Goal: Task Accomplishment & Management: Use online tool/utility

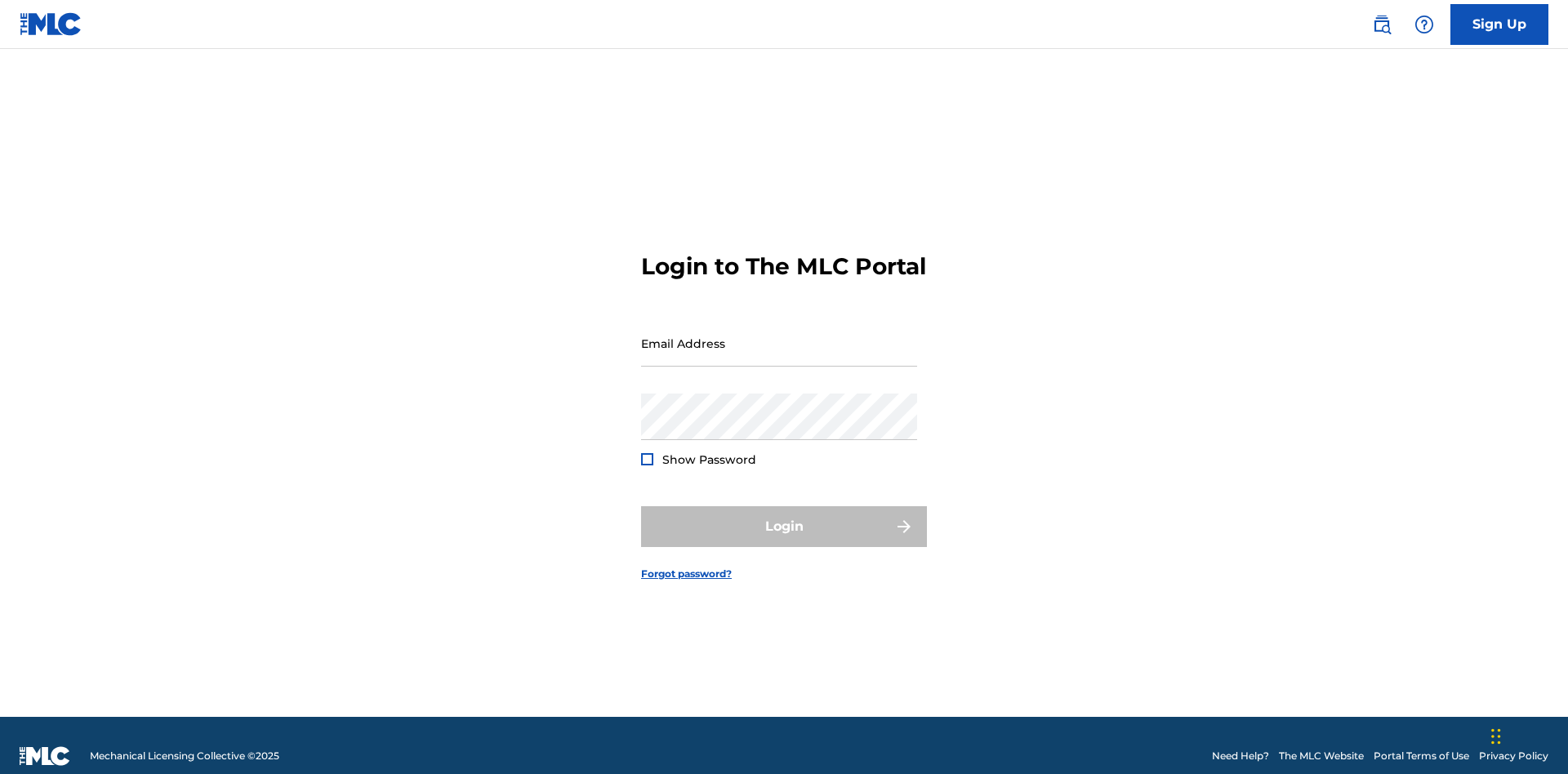
scroll to position [21, 0]
click at [780, 335] on input "Email Address" at bounding box center [779, 343] width 276 height 46
type input "Duke.McTesterson@gmail.com"
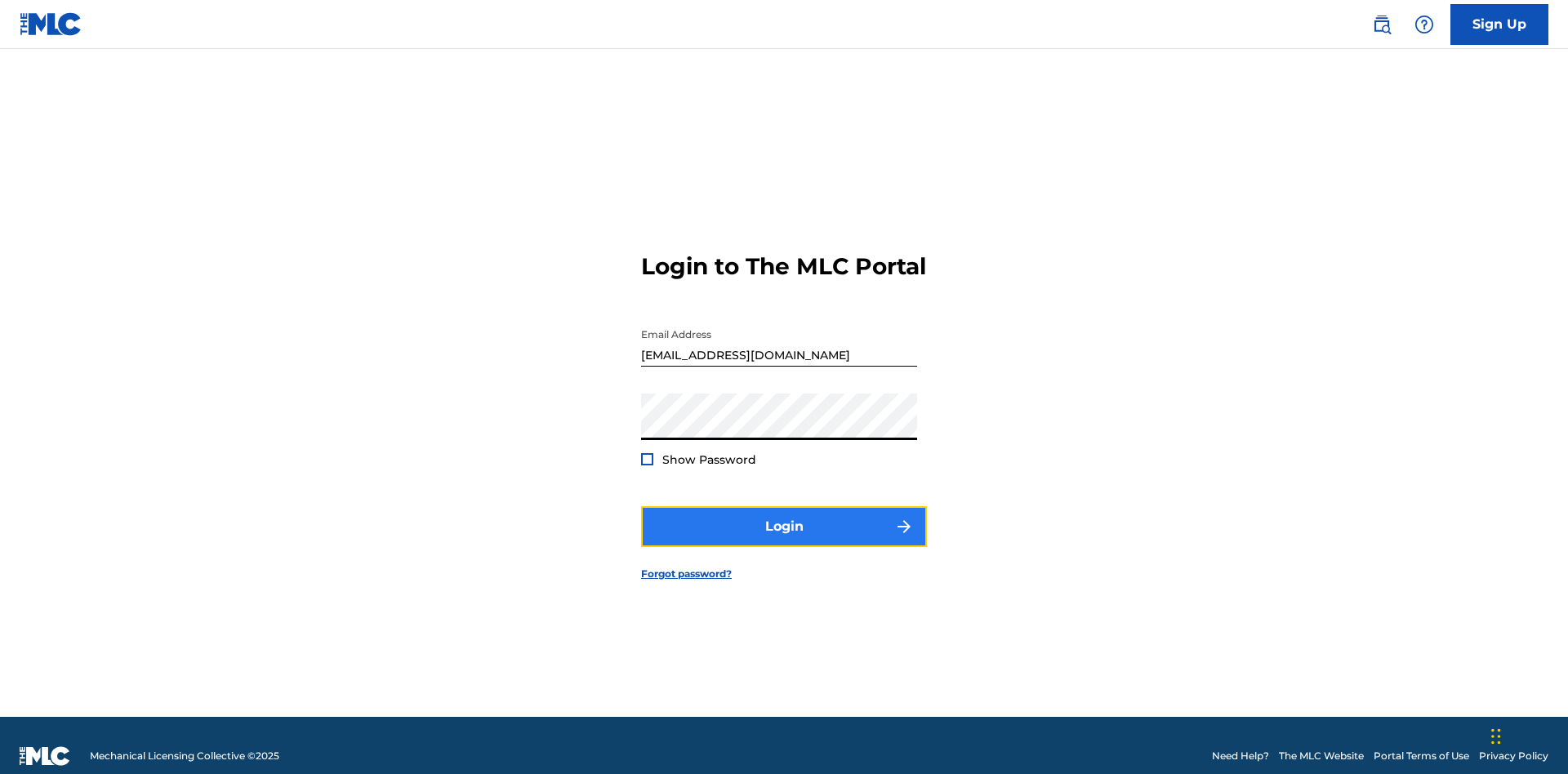
click at [784, 520] on button "Login" at bounding box center [783, 527] width 286 height 41
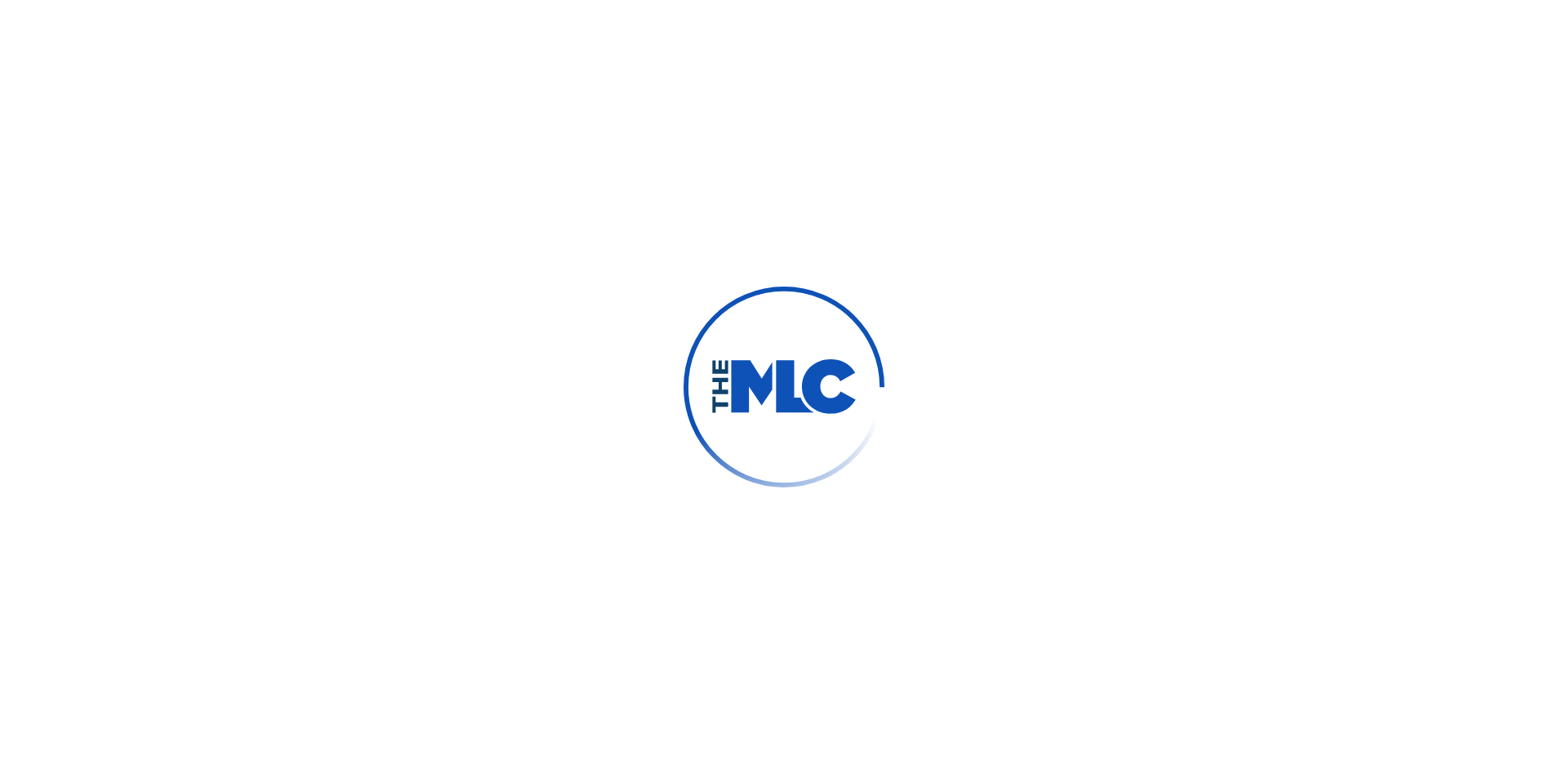
scroll to position [21, 0]
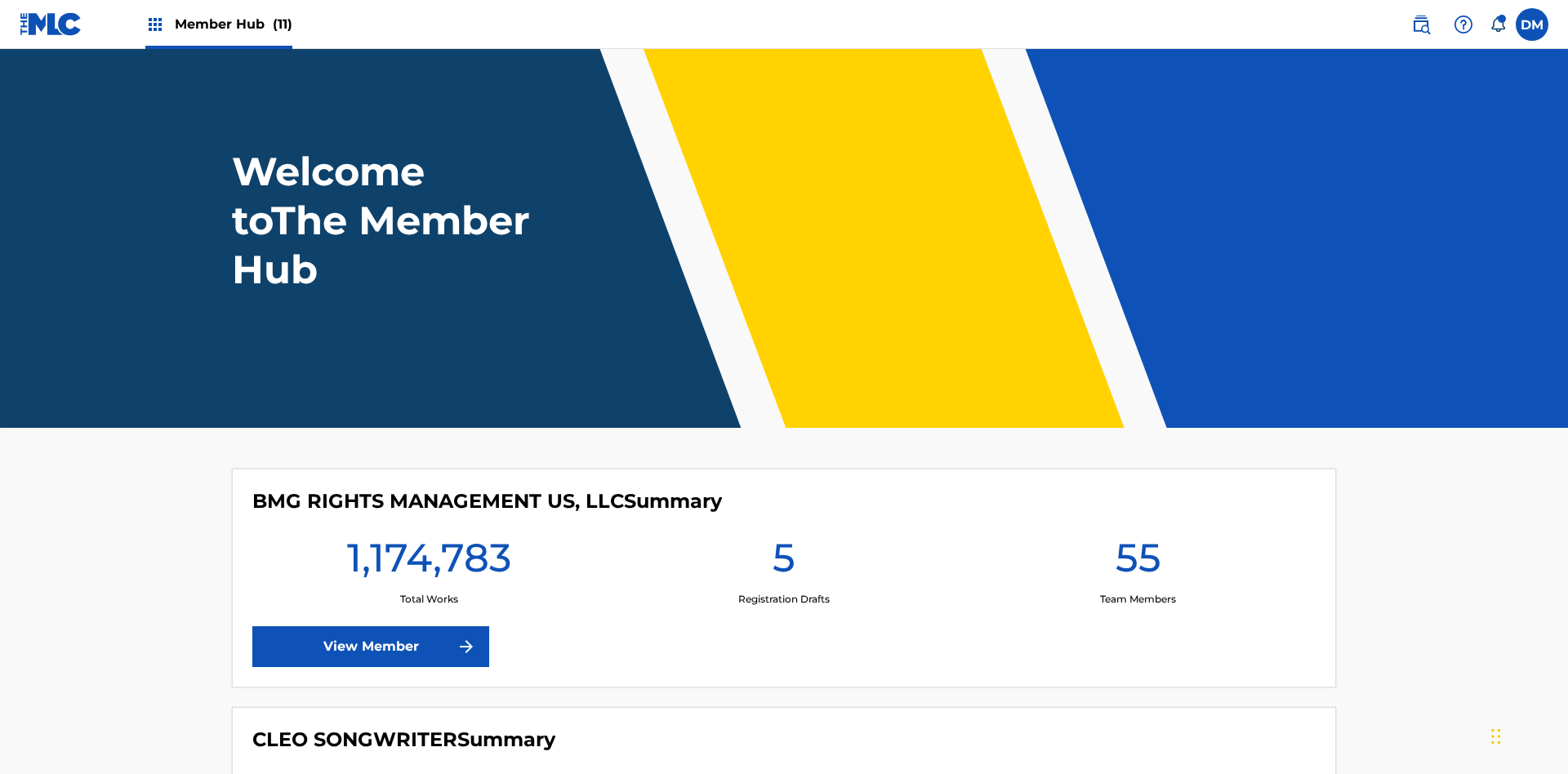
click at [233, 24] on span "Member Hub (11)" at bounding box center [233, 24] width 117 height 19
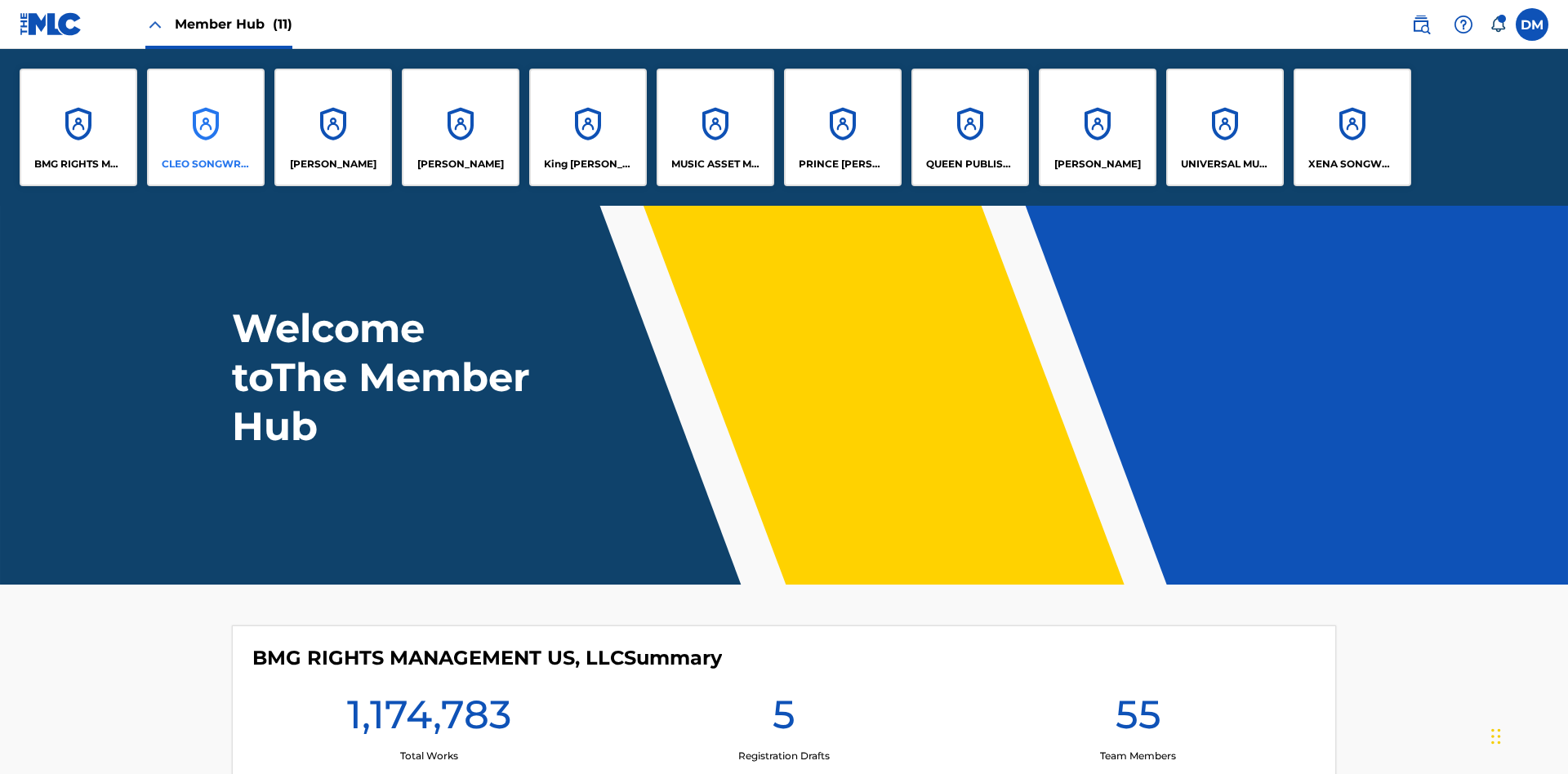
click at [206, 164] on p "CLEO SONGWRITER" at bounding box center [206, 164] width 89 height 15
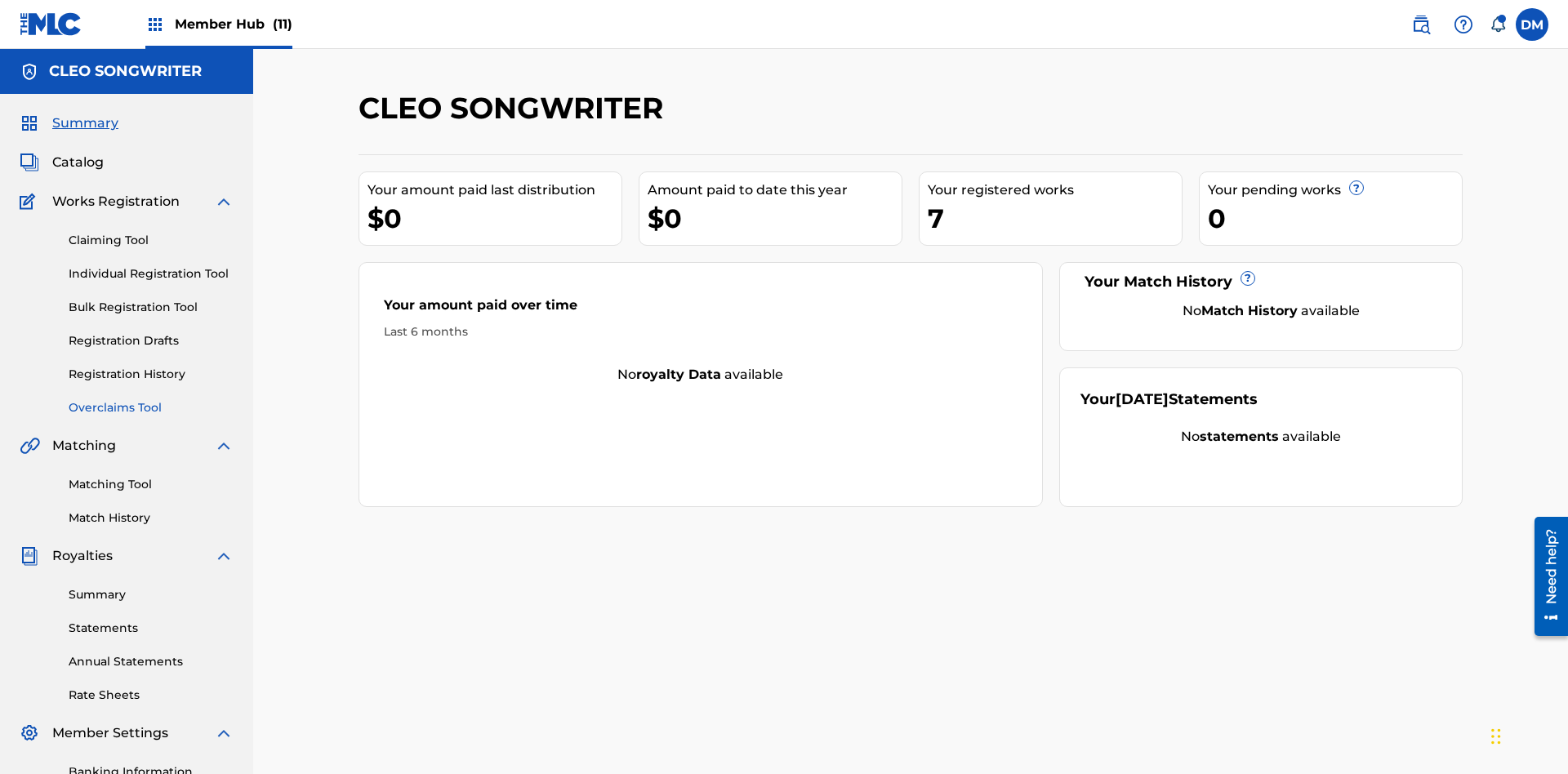
click at [151, 399] on link "Overclaims Tool" at bounding box center [150, 407] width 165 height 17
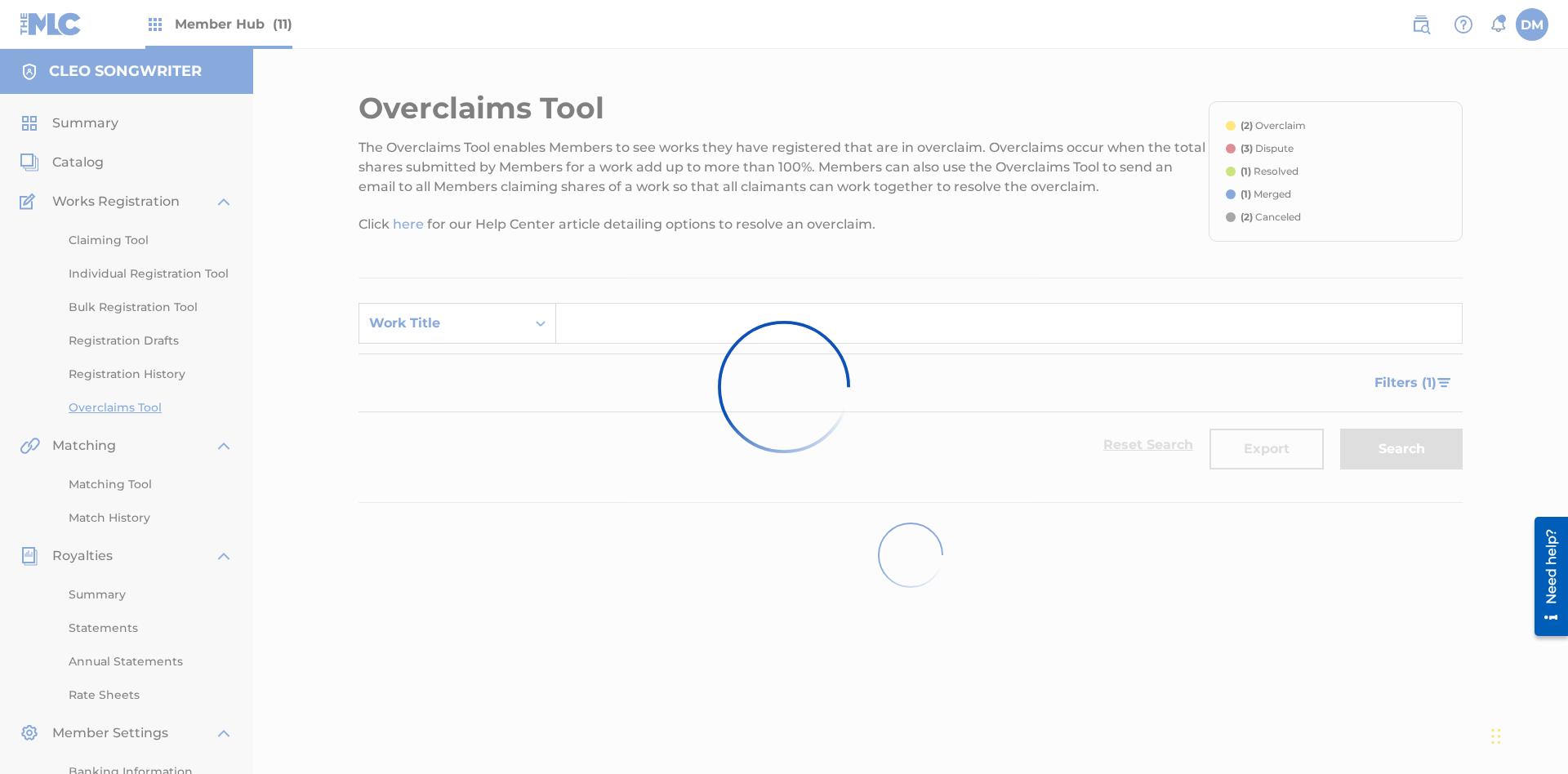
click at [442, 313] on div "Work Title" at bounding box center [442, 323] width 147 height 20
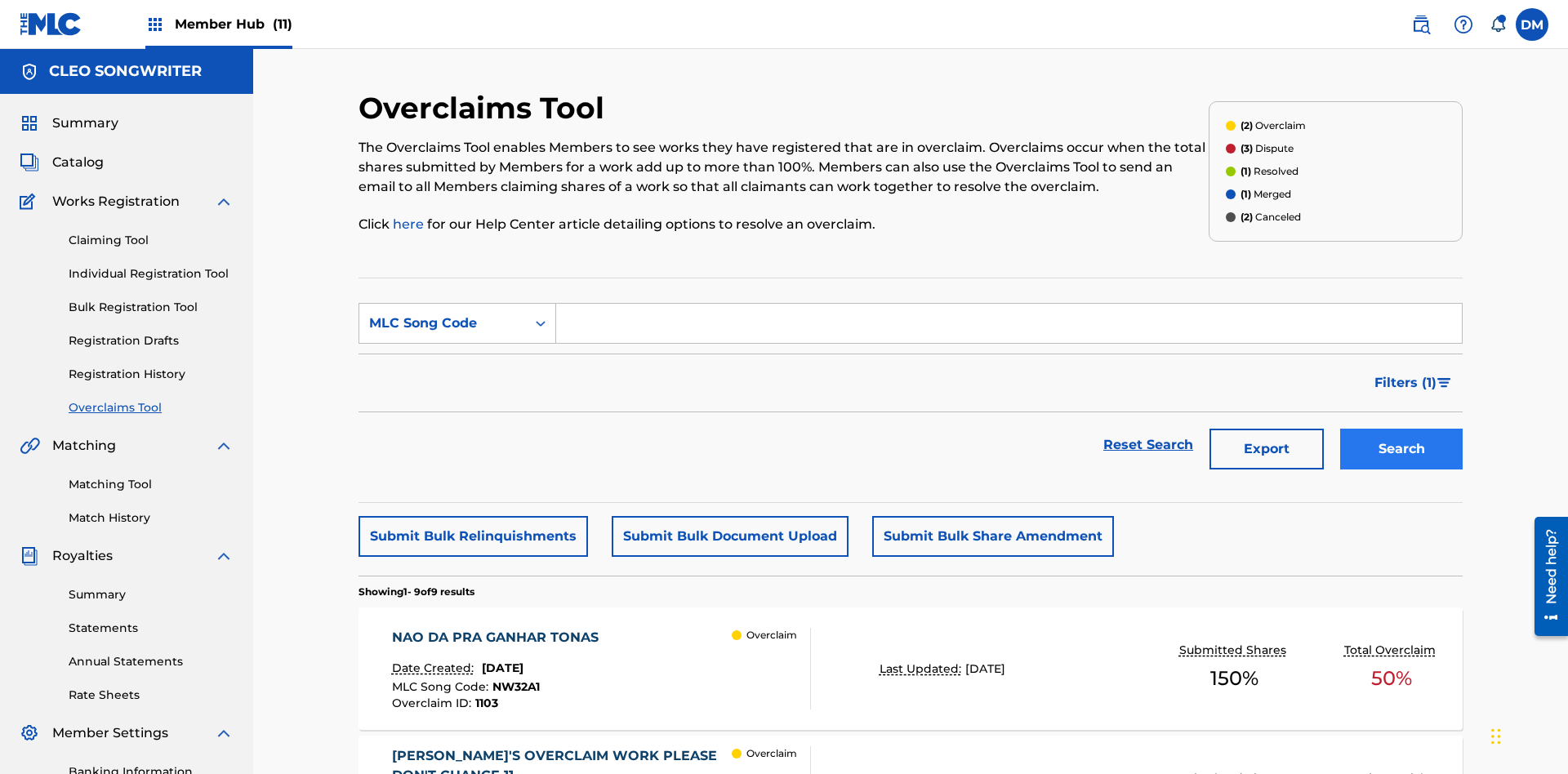
click at [1008, 303] on input "Search Form" at bounding box center [1009, 323] width 906 height 39
click at [1402, 429] on button "Search" at bounding box center [1402, 449] width 123 height 41
